Goal: Information Seeking & Learning: Learn about a topic

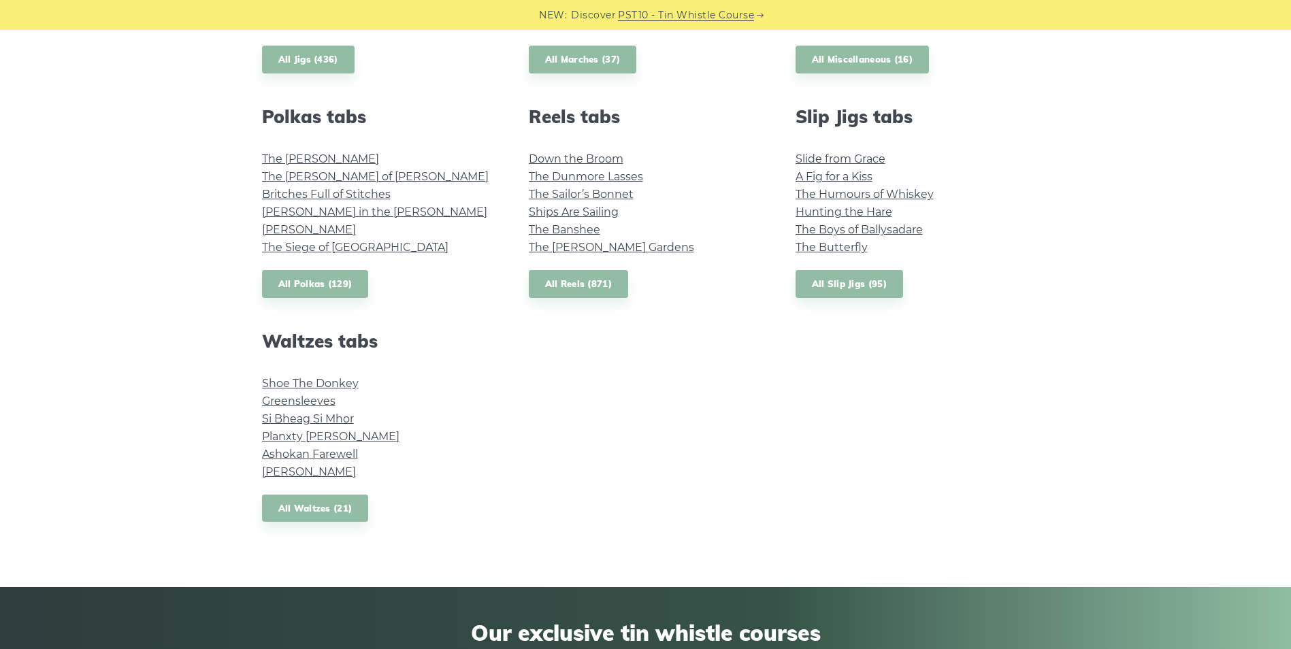
scroll to position [952, 0]
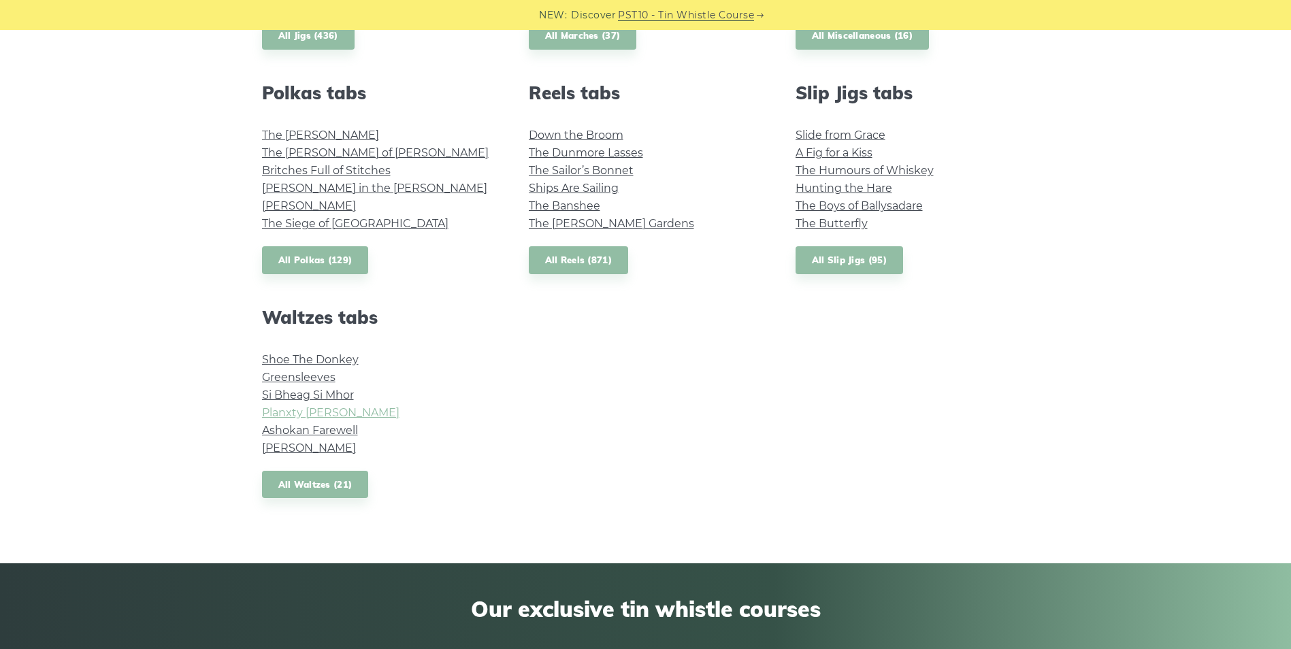
click at [309, 407] on link "Planxty [PERSON_NAME]" at bounding box center [330, 412] width 137 height 13
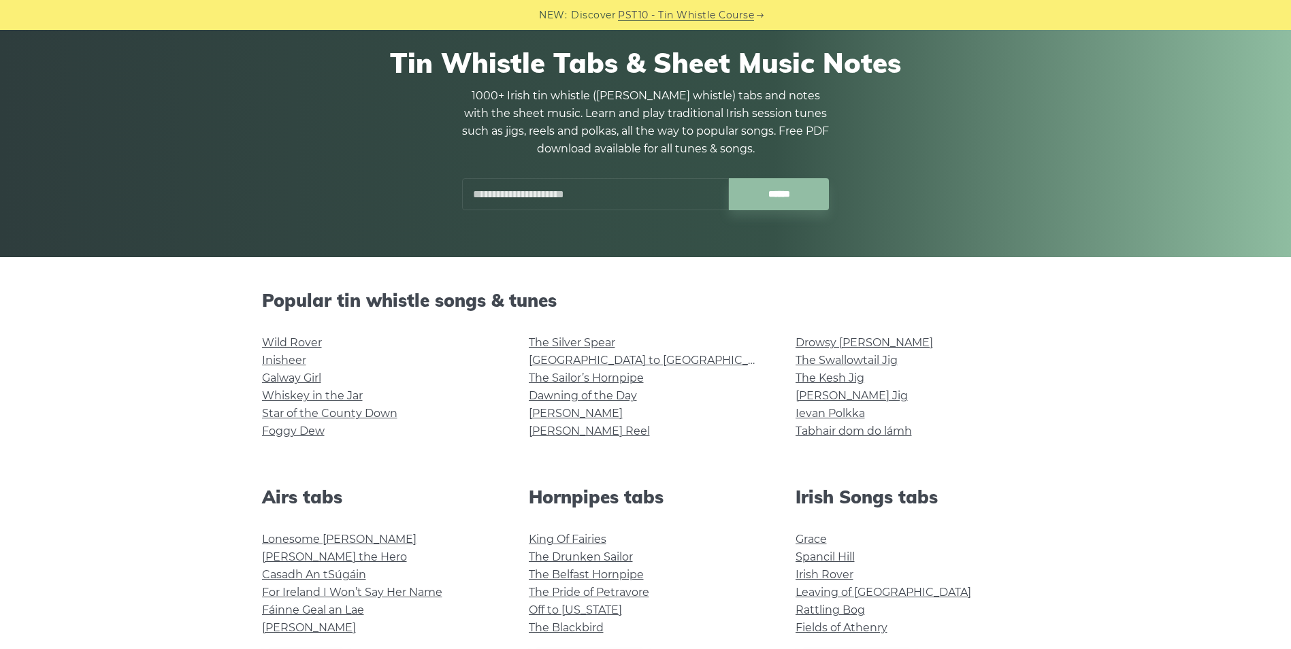
scroll to position [0, 0]
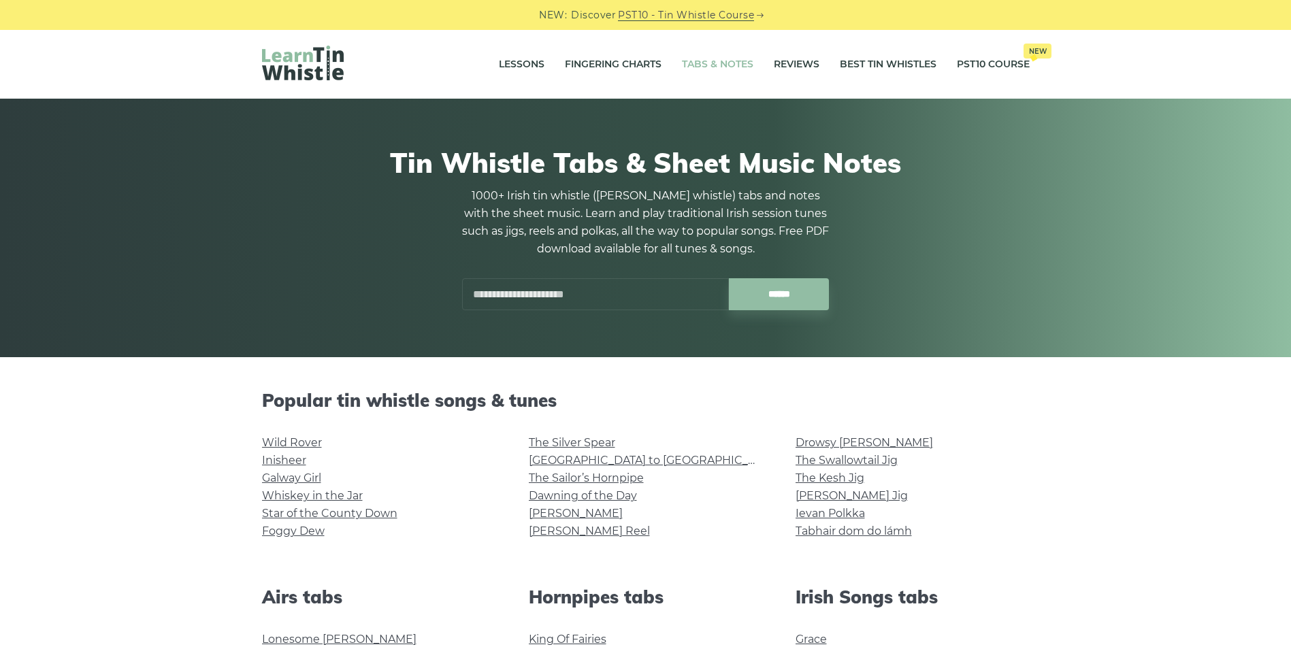
click at [531, 297] on input "text" at bounding box center [595, 294] width 267 height 32
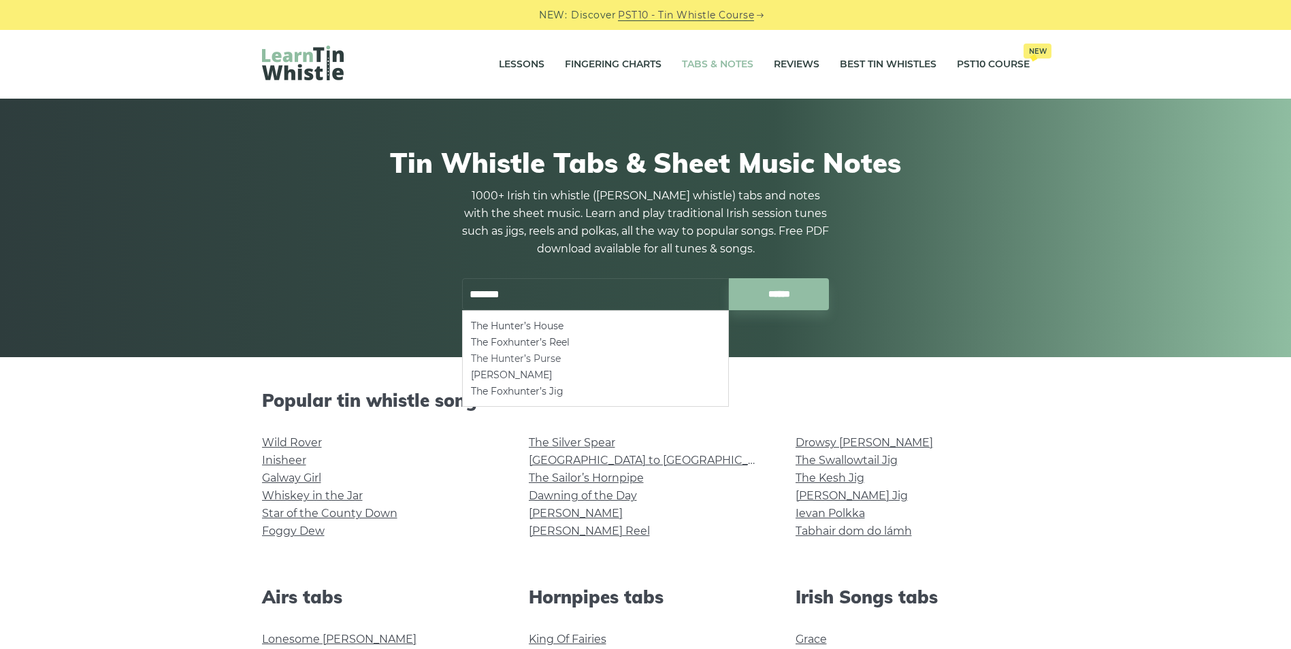
click at [546, 357] on li "The Hunter’s Purse" at bounding box center [595, 358] width 249 height 16
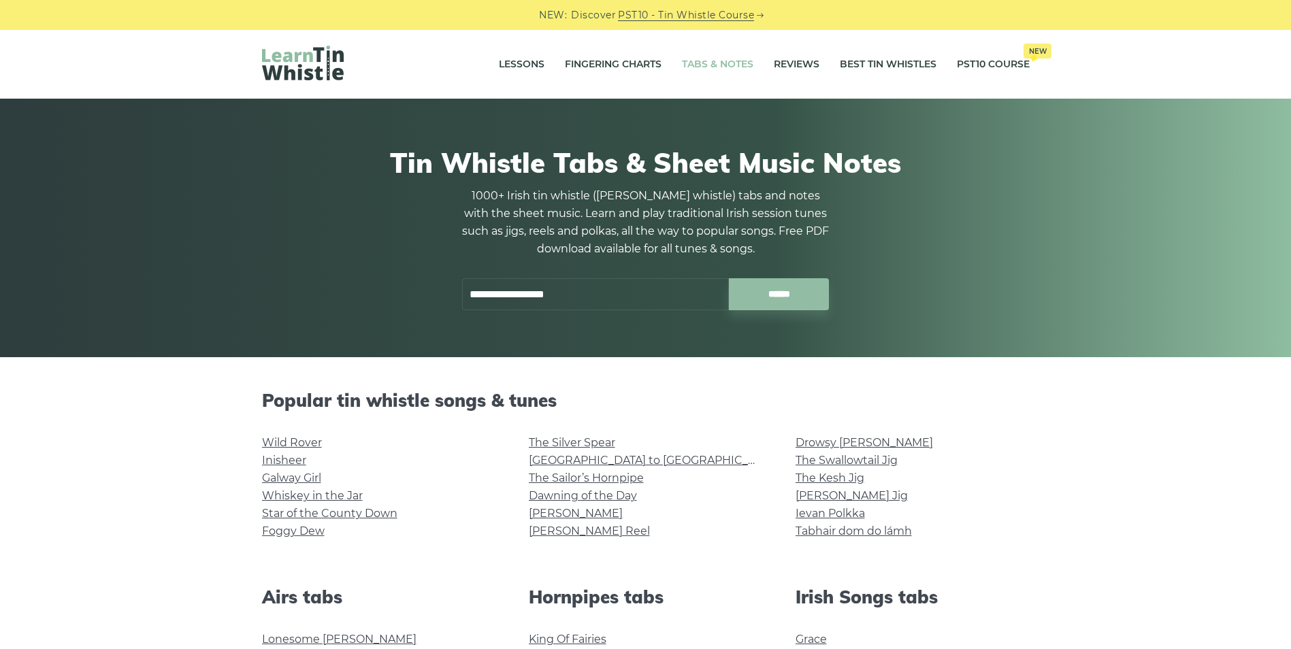
type input "**********"
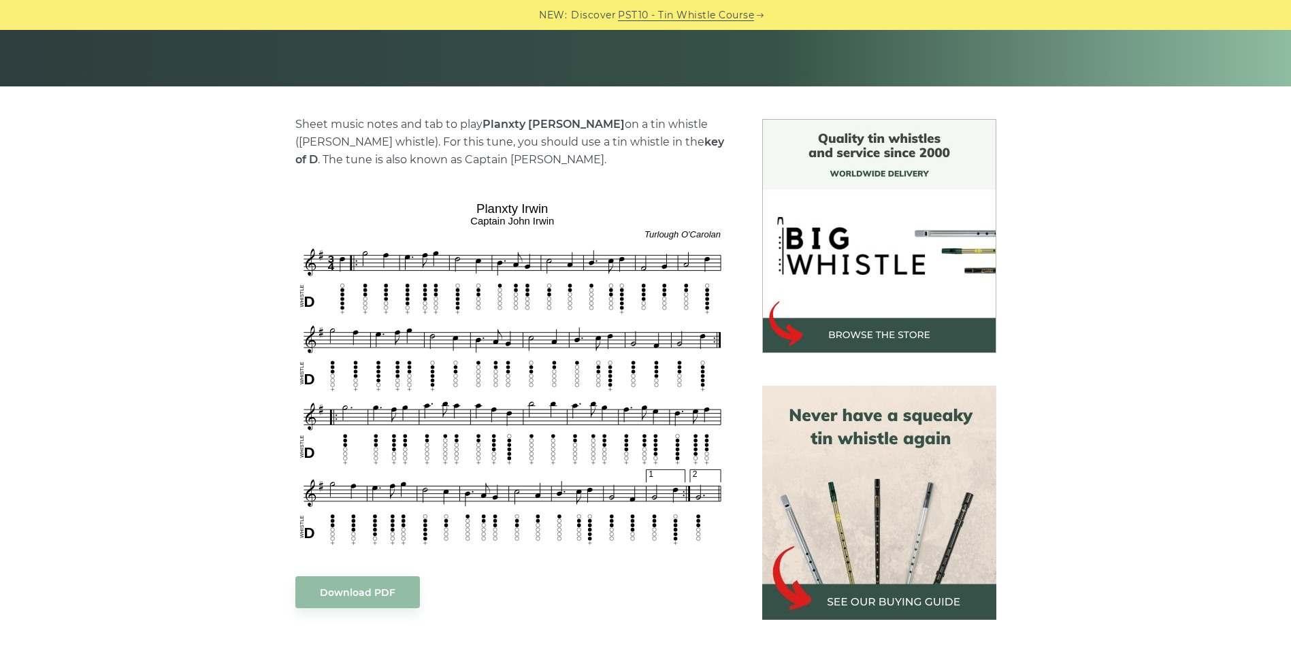
scroll to position [272, 0]
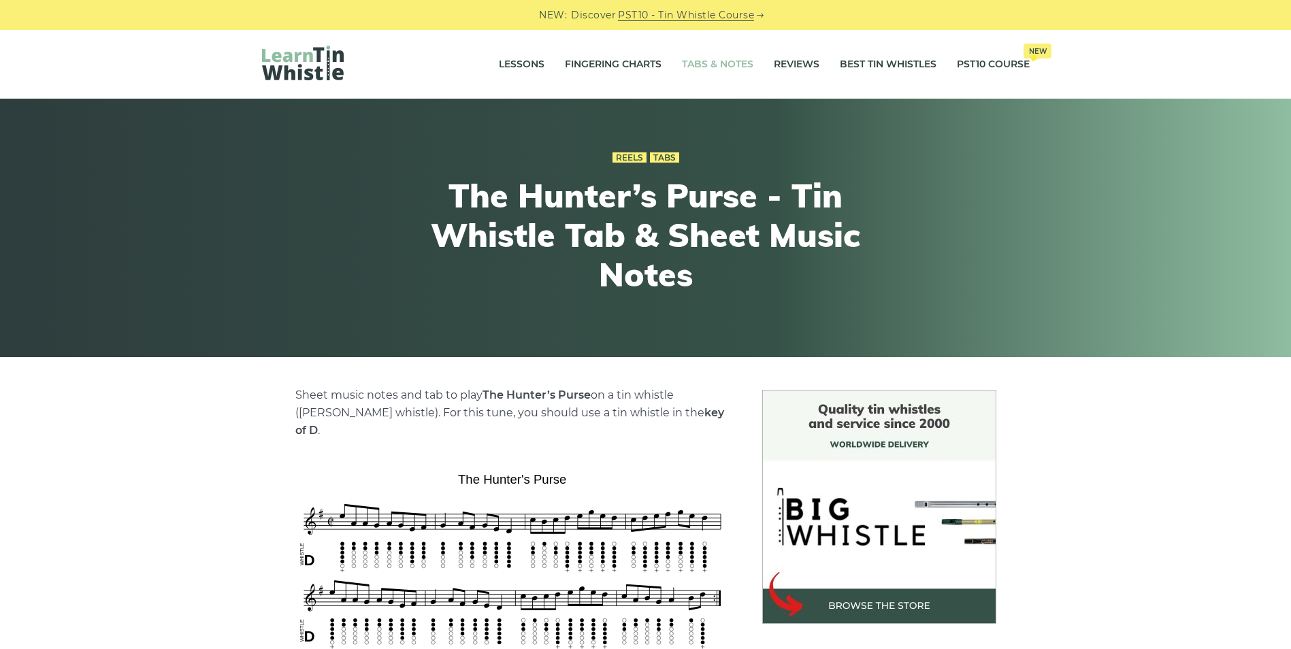
click at [727, 60] on link "Tabs & Notes" at bounding box center [717, 65] width 71 height 34
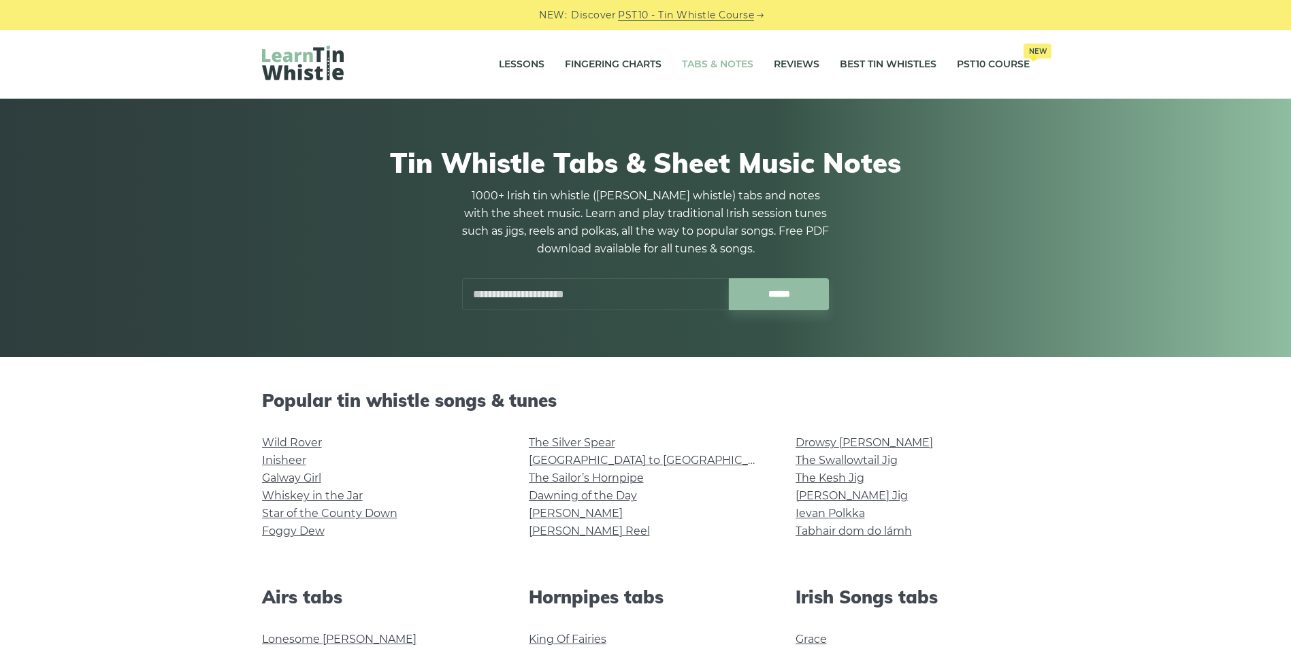
click at [505, 292] on input "text" at bounding box center [595, 294] width 267 height 32
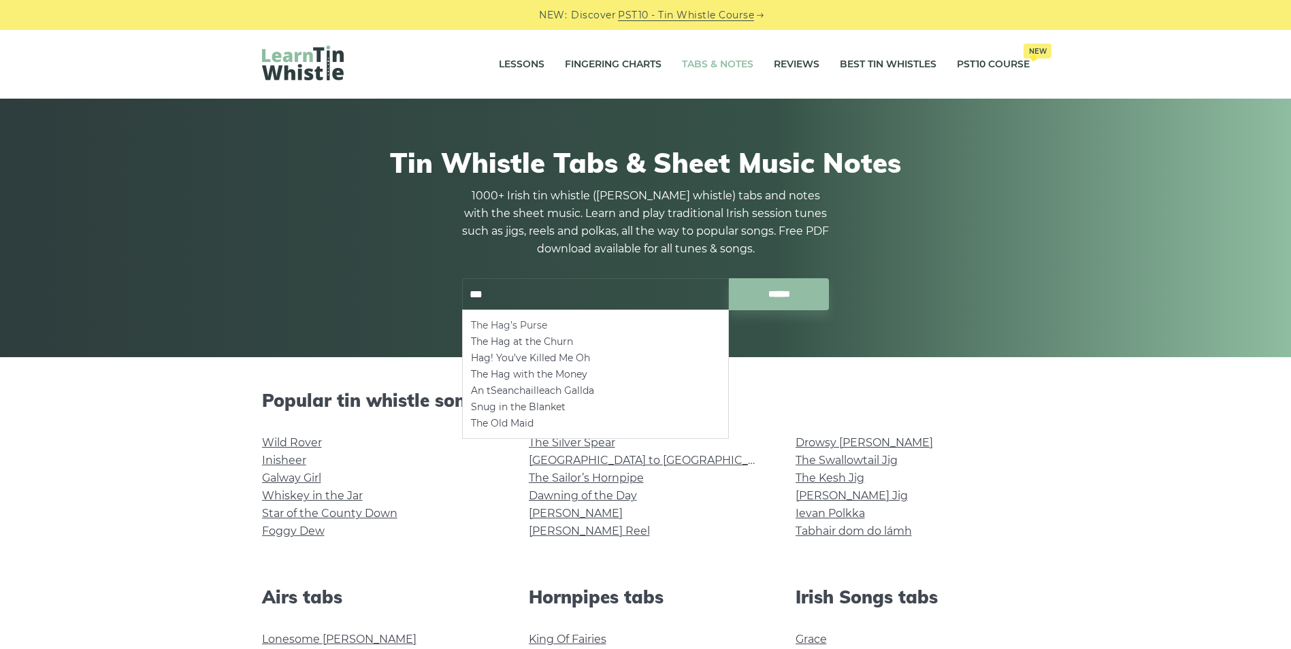
click at [530, 329] on li "The Hag’s Purse" at bounding box center [595, 325] width 249 height 16
type input "**********"
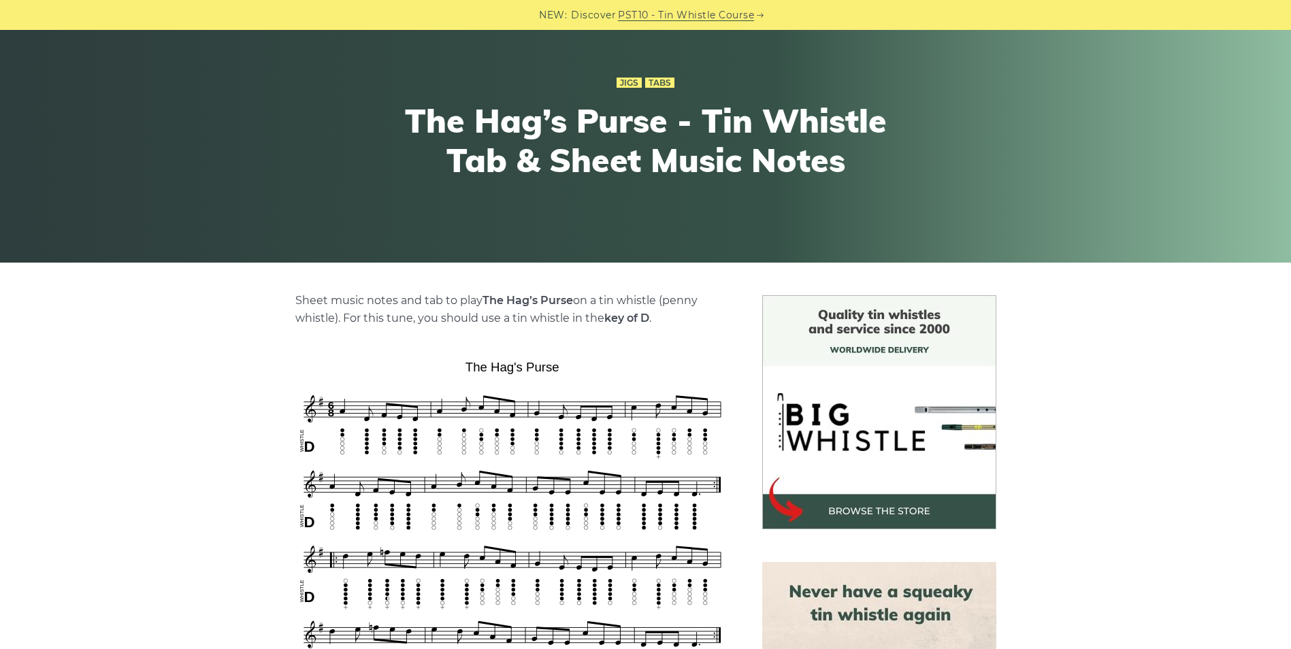
scroll to position [204, 0]
